Goal: Task Accomplishment & Management: Manage account settings

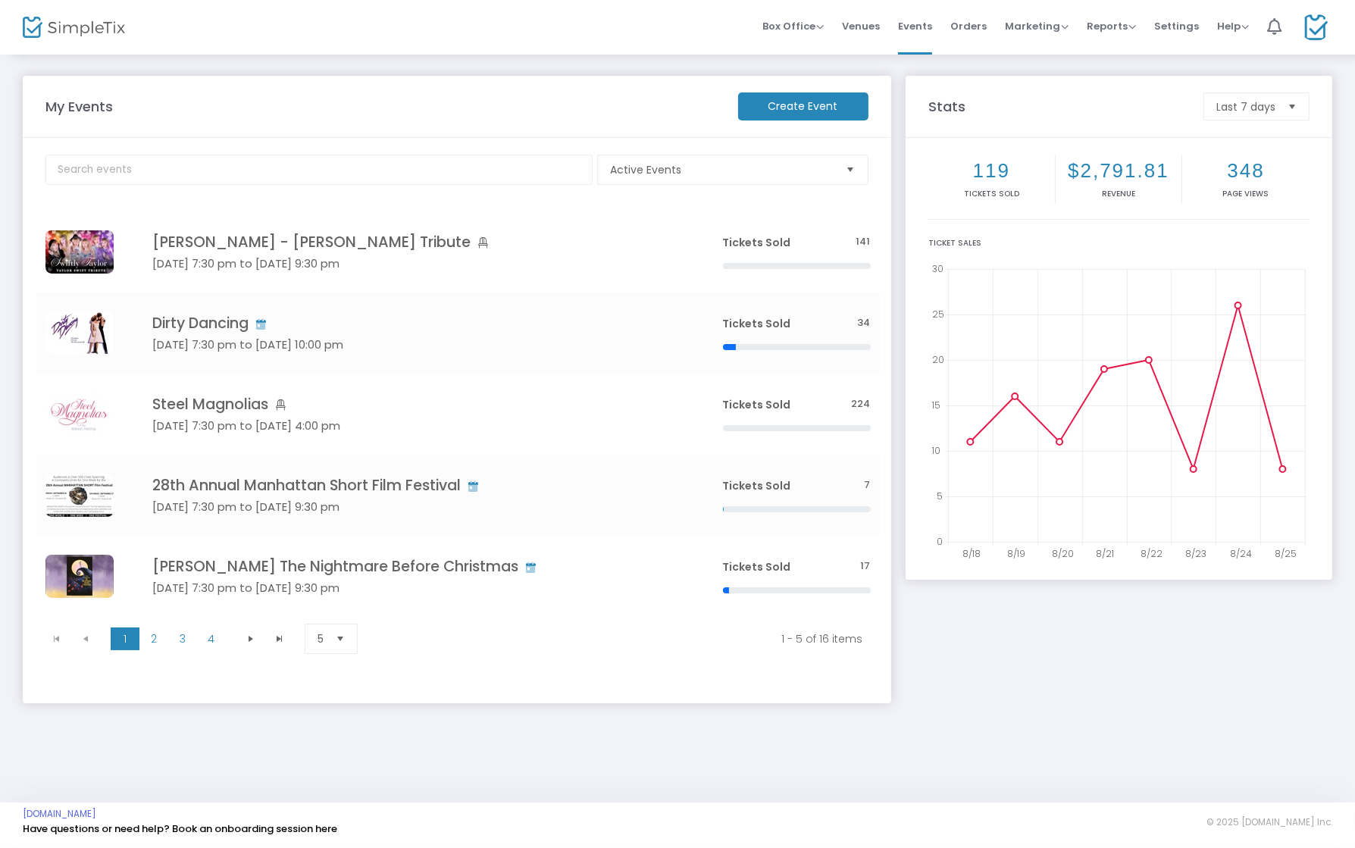
click at [1315, 33] on img at bounding box center [1315, 27] width 31 height 27
